Goal: Book appointment/travel/reservation

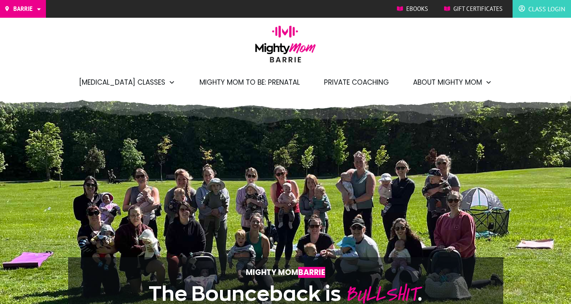
click at [546, 9] on span "Class Login" at bounding box center [546, 8] width 37 height 13
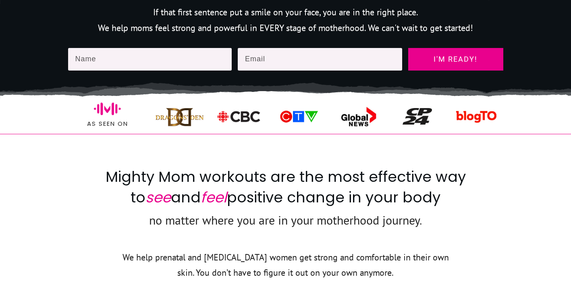
scroll to position [361, 0]
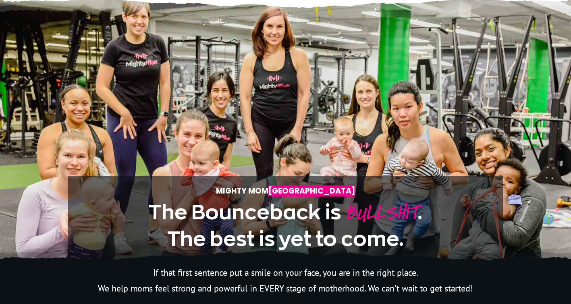
scroll to position [0, 0]
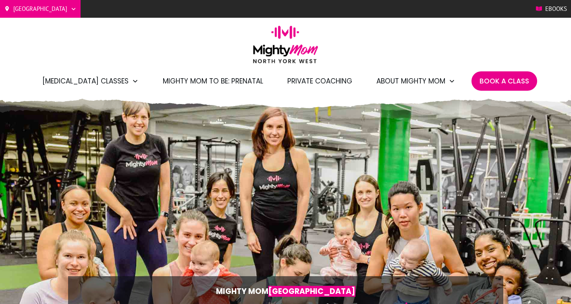
click at [505, 84] on span "Book A Class" at bounding box center [505, 81] width 50 height 14
click at [498, 82] on span "Book A Class" at bounding box center [505, 81] width 50 height 14
click at [497, 79] on span "Book A Class" at bounding box center [505, 81] width 50 height 14
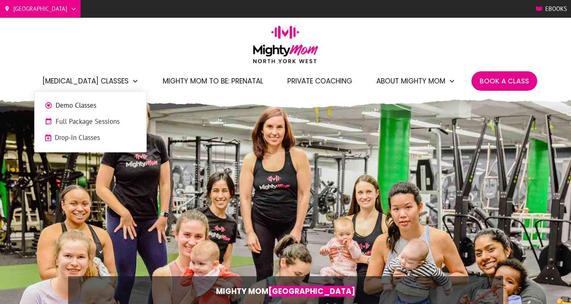
click at [85, 134] on span "Drop-In Classes" at bounding box center [95, 138] width 81 height 10
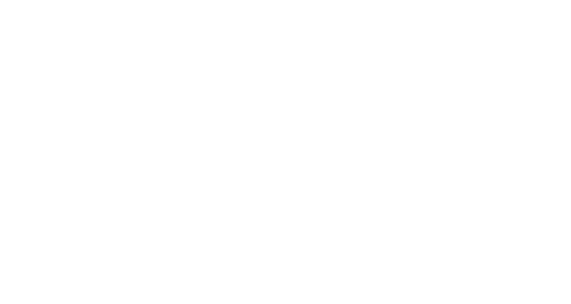
scroll to position [685, 0]
